Goal: Task Accomplishment & Management: Complete application form

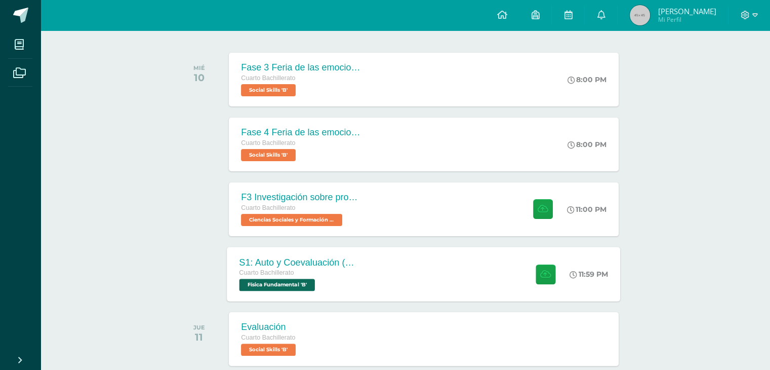
scroll to position [203, 0]
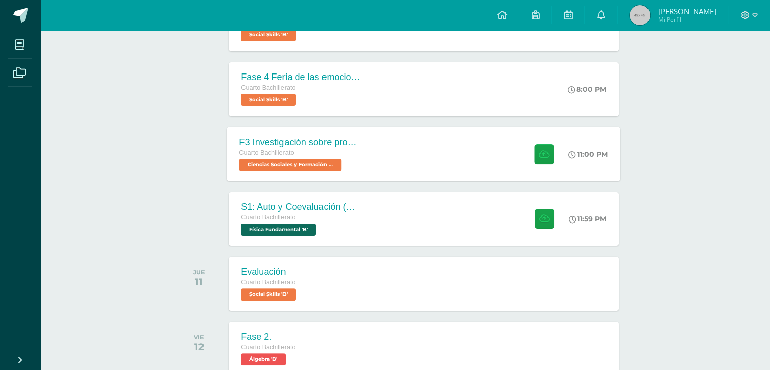
click at [377, 148] on div "F3 Investigación sobre problemas de salud mental como fenómeno social Cuarto Ba…" at bounding box center [424, 154] width 394 height 54
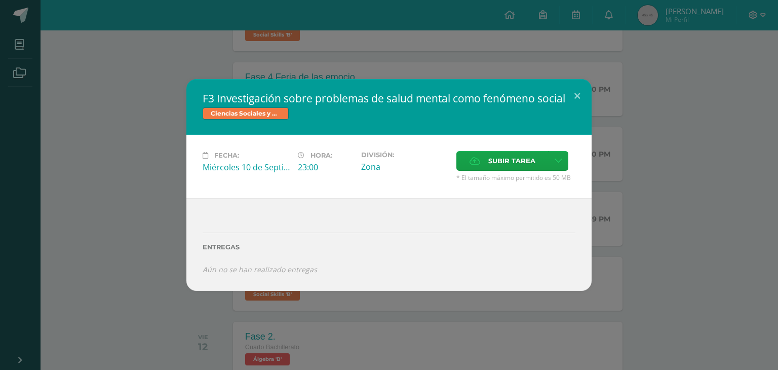
click at [652, 200] on div "F3 Investigación sobre problemas de salud mental como fenómeno social Ciencias …" at bounding box center [389, 185] width 770 height 212
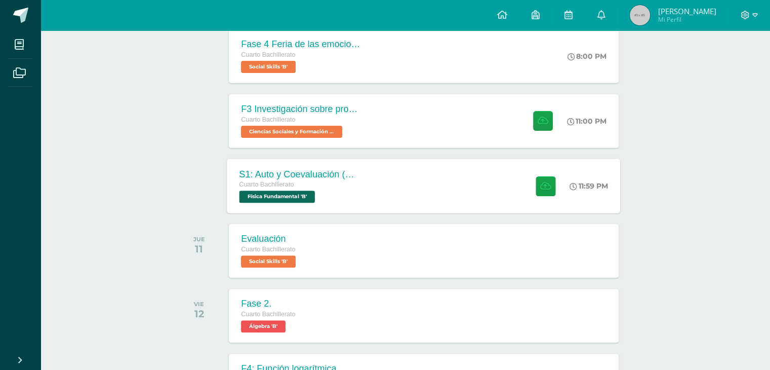
scroll to position [253, 0]
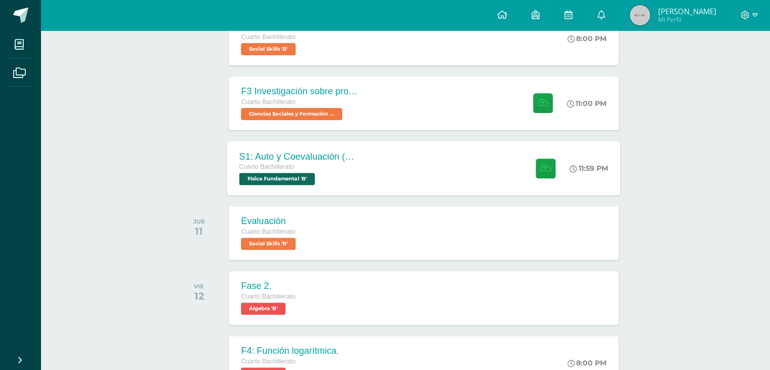
click at [368, 171] on div "S1: Auto y Coevaluación (Magnetismo/Conceptos Básicos) Cuarto Bachillerato Físi…" at bounding box center [300, 168] width 147 height 54
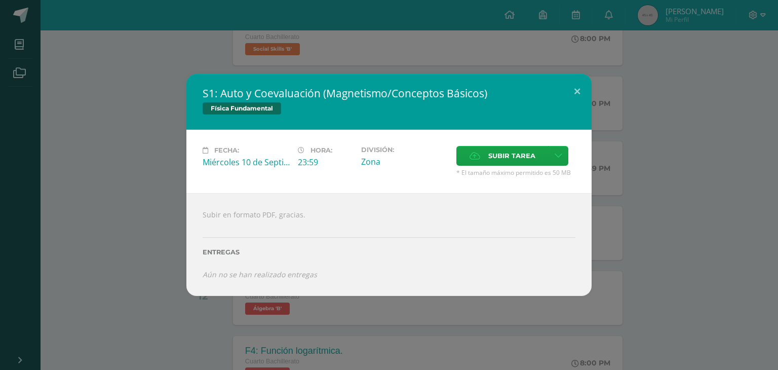
click at [635, 199] on div "S1: Auto y Coevaluación (Magnetismo/Conceptos Básicos) Física Fundamental Fecha…" at bounding box center [389, 184] width 770 height 221
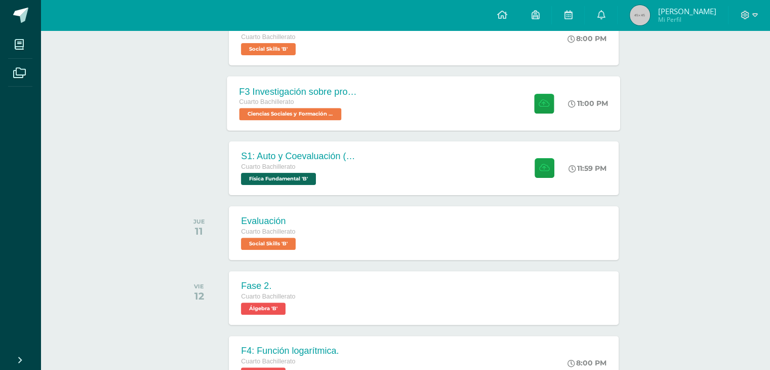
click at [351, 113] on div "Cuarto Bachillerato Ciencias Sociales y Formación Ciudadana 'B'" at bounding box center [301, 108] width 123 height 23
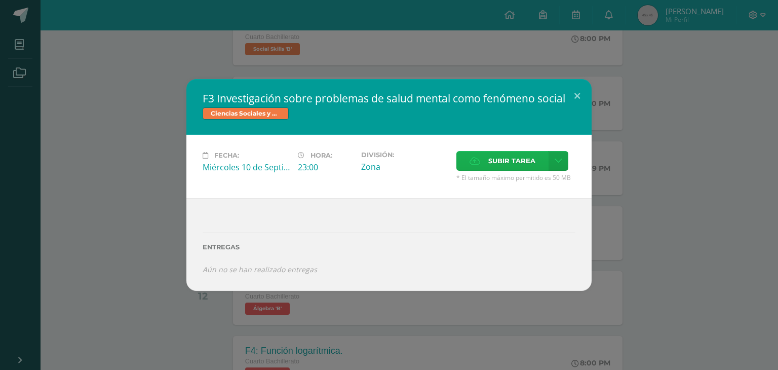
click at [484, 168] on label "Subir tarea" at bounding box center [502, 161] width 92 height 20
click at [0, 0] on input "Subir tarea" at bounding box center [0, 0] width 0 height 0
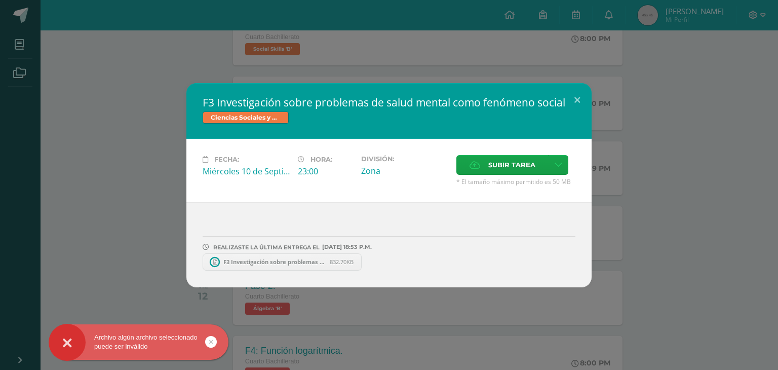
click at [625, 195] on div "F3 Investigación sobre problemas de salud mental como fenómeno social Ciencias …" at bounding box center [389, 185] width 770 height 204
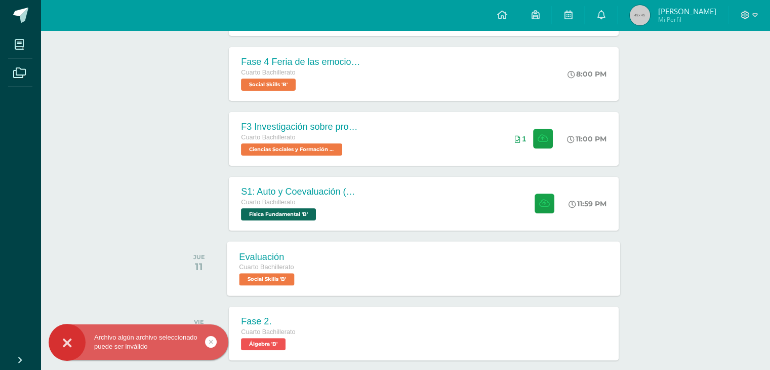
scroll to position [203, 0]
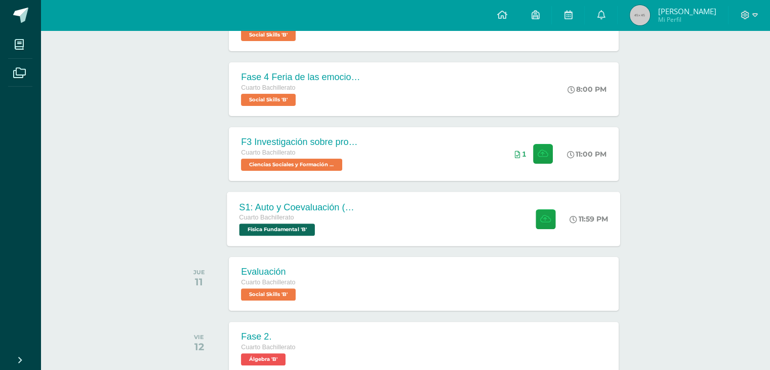
click at [508, 235] on div "S1: Auto y Coevaluación (Magnetismo/Conceptos Básicos) Cuarto Bachillerato Físi…" at bounding box center [424, 218] width 394 height 54
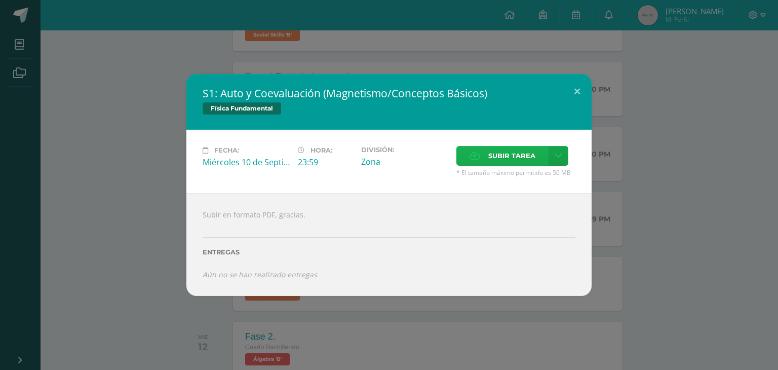
click at [506, 159] on span "Subir tarea" at bounding box center [511, 155] width 47 height 19
click at [0, 0] on input "Subir tarea" at bounding box center [0, 0] width 0 height 0
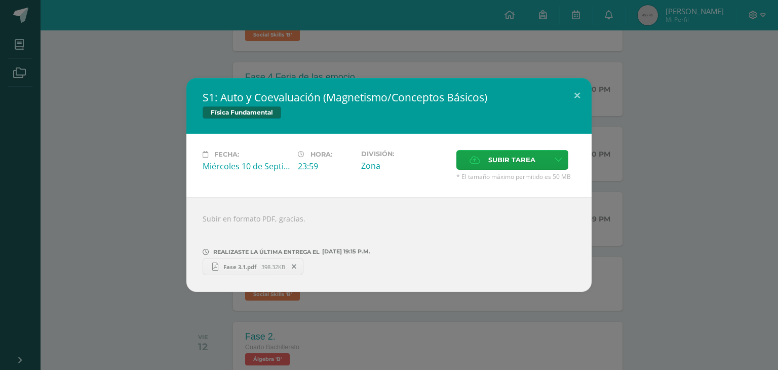
click at [559, 112] on div "Física Fundamental" at bounding box center [389, 113] width 373 height 15
click at [622, 149] on div "S1: Auto y Coevaluación (Magnetismo/Conceptos Básicos) Física Fundamental Fecha…" at bounding box center [389, 185] width 770 height 214
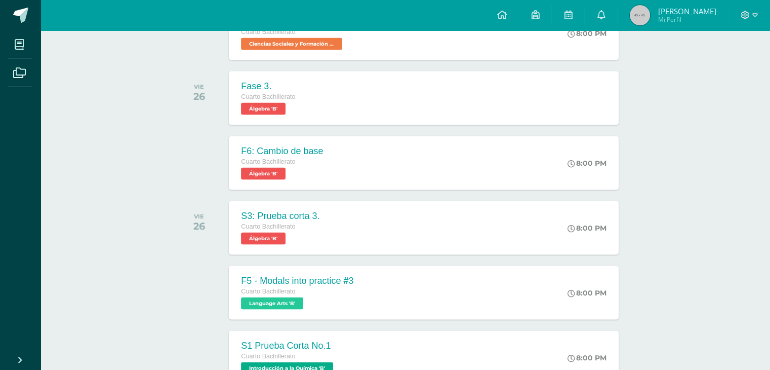
scroll to position [2178, 0]
